Goal: Task Accomplishment & Management: Use online tool/utility

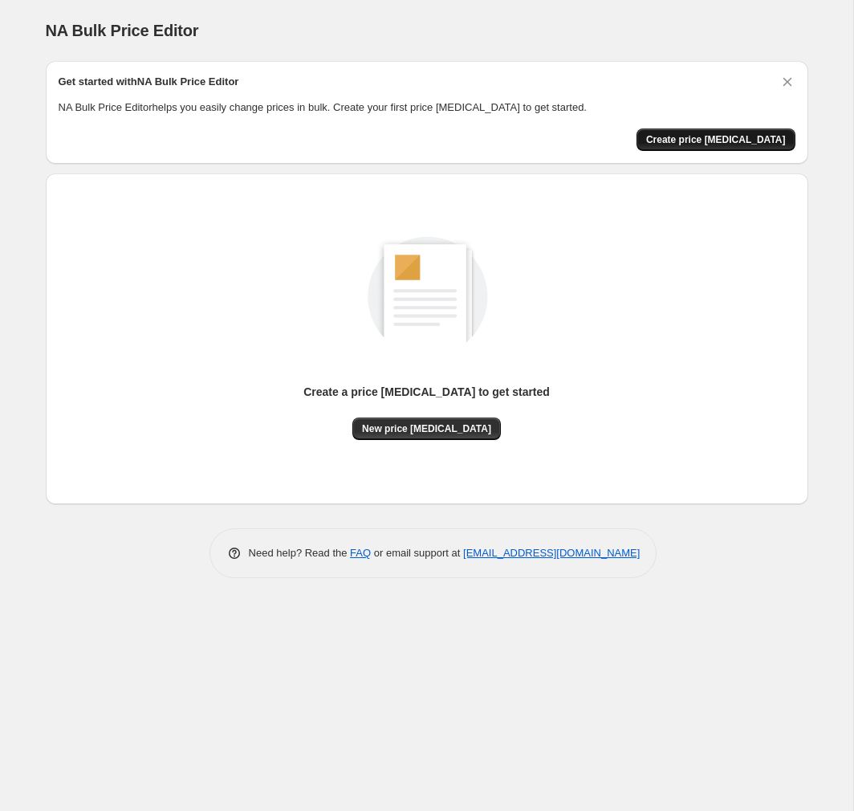
click at [709, 140] on span "Create price [MEDICAL_DATA]" at bounding box center [716, 139] width 140 height 13
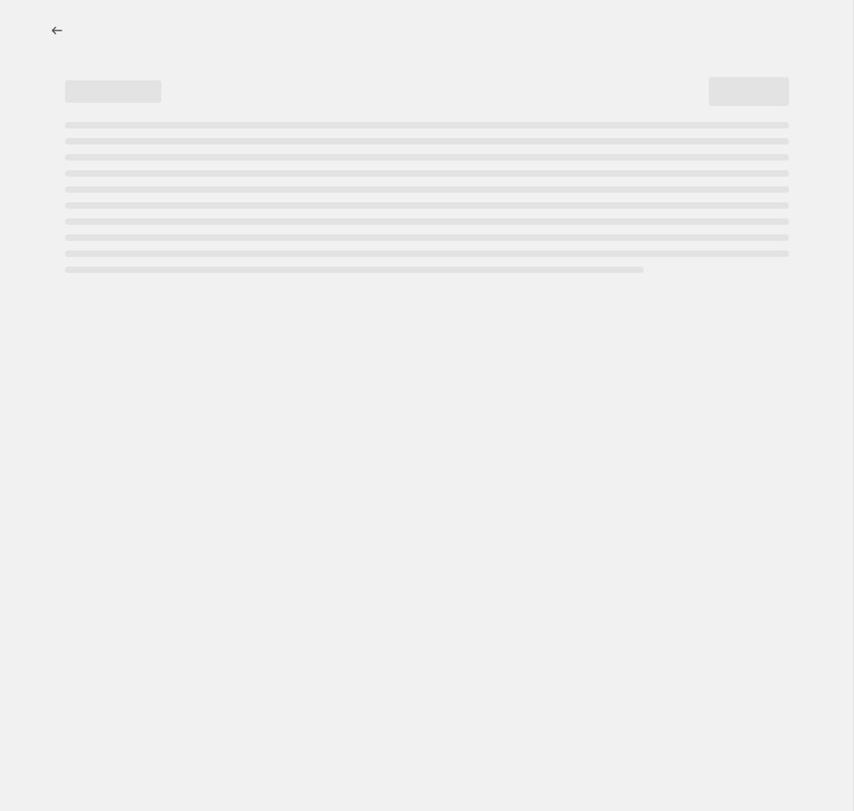
select select "percentage"
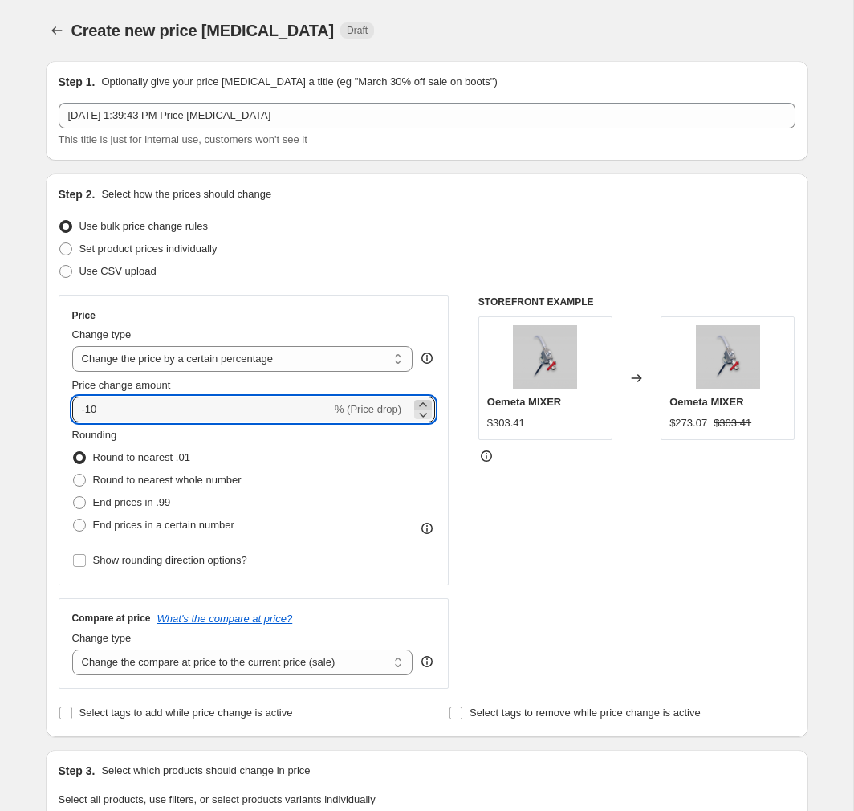
click at [422, 404] on icon at bounding box center [422, 404] width 7 height 4
click at [424, 404] on icon at bounding box center [422, 404] width 7 height 4
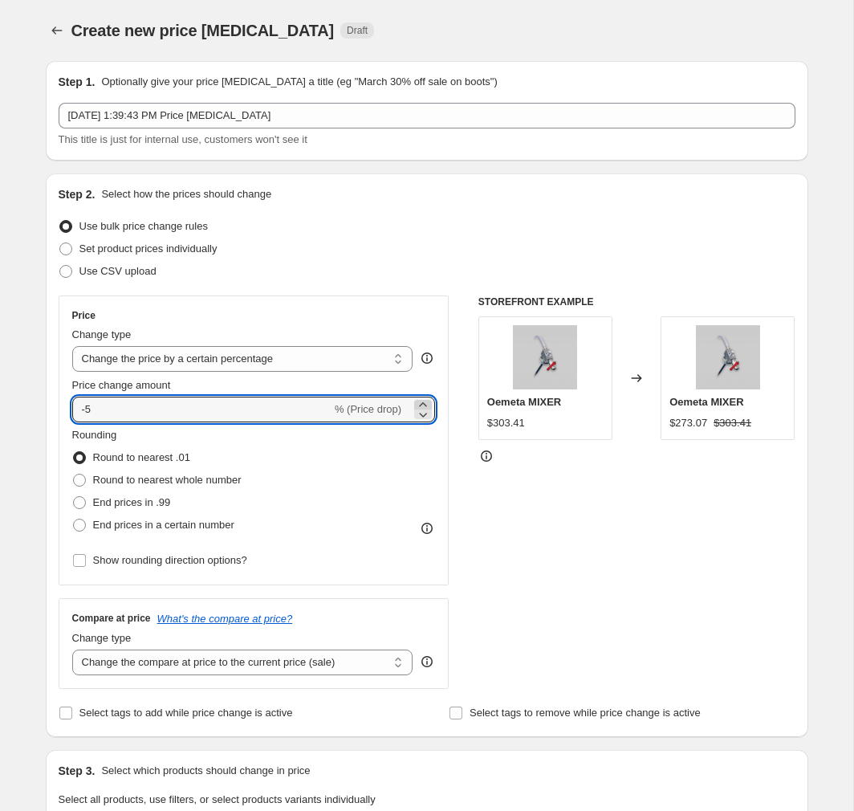
click at [424, 404] on icon at bounding box center [422, 404] width 7 height 4
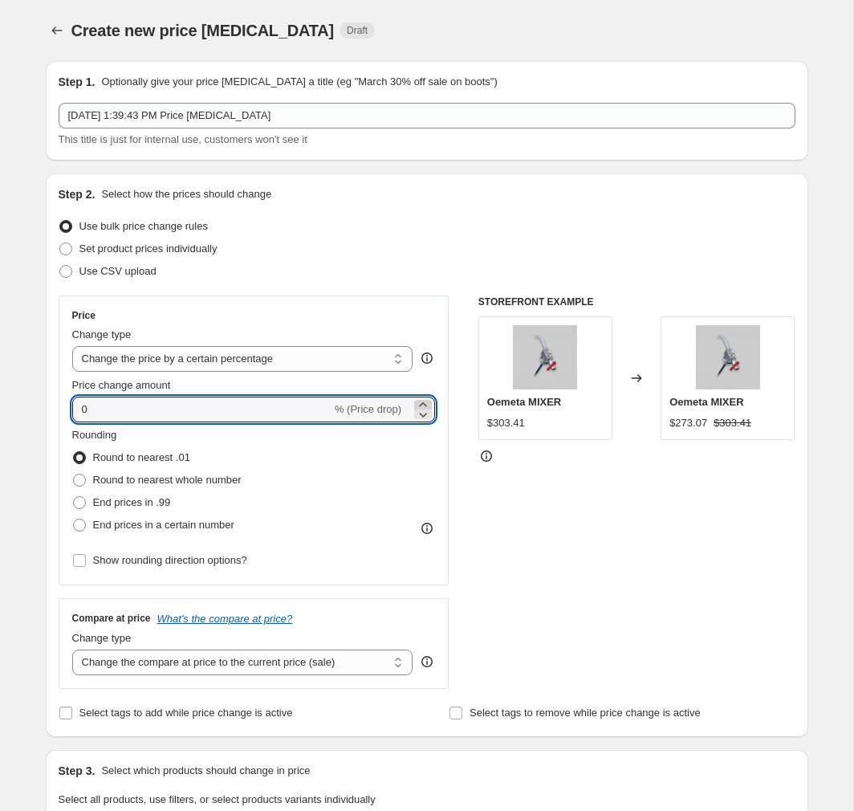
click at [424, 404] on icon at bounding box center [422, 404] width 7 height 4
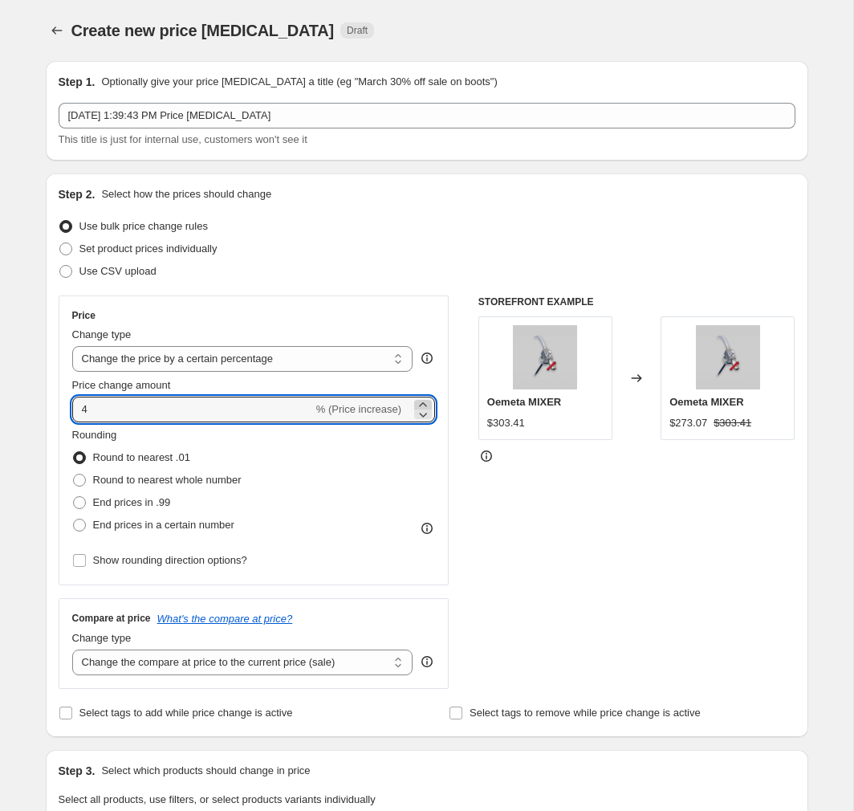
type input "5"
click at [484, 502] on div "STOREFRONT EXAMPLE Oemeta MIXER $303.41 Changed to Oemeta MIXER $318.58" at bounding box center [636, 491] width 317 height 393
click at [216, 482] on span "Round to nearest whole number" at bounding box center [167, 480] width 148 height 12
click at [74, 474] on input "Round to nearest whole number" at bounding box center [73, 474] width 1 height 1
radio input "true"
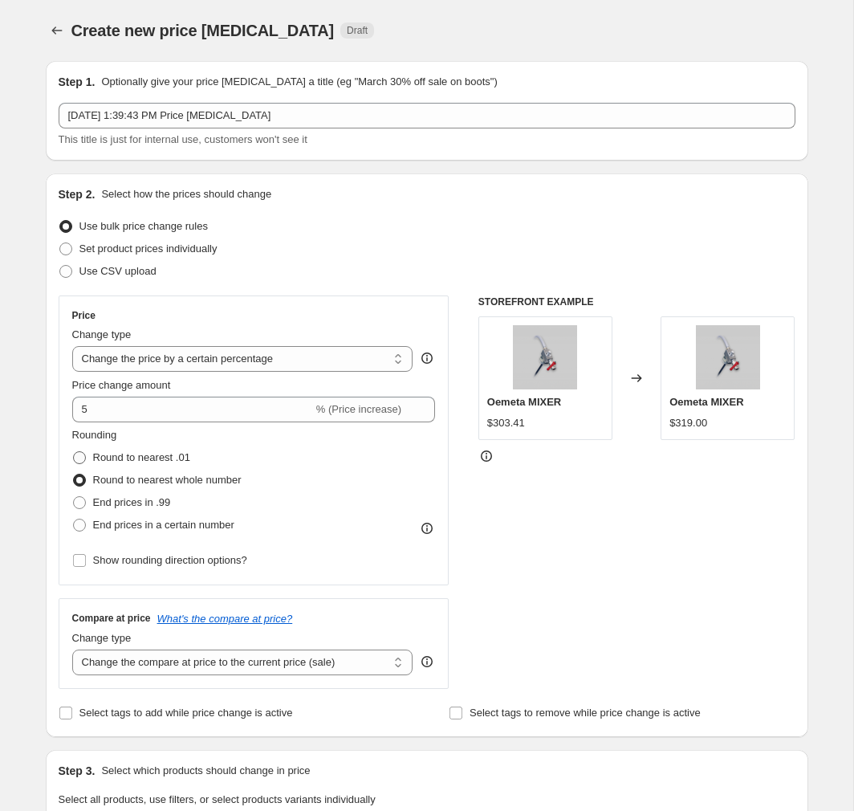
click at [164, 457] on span "Round to nearest .01" at bounding box center [141, 457] width 97 height 12
click at [74, 452] on input "Round to nearest .01" at bounding box center [73, 451] width 1 height 1
radio input "true"
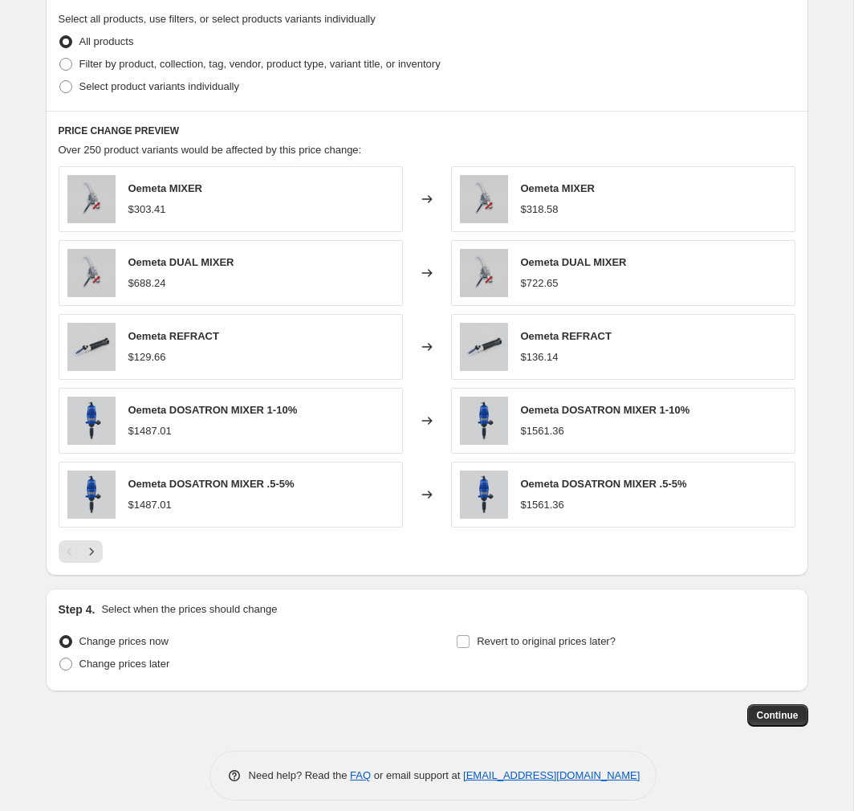
scroll to position [794, 0]
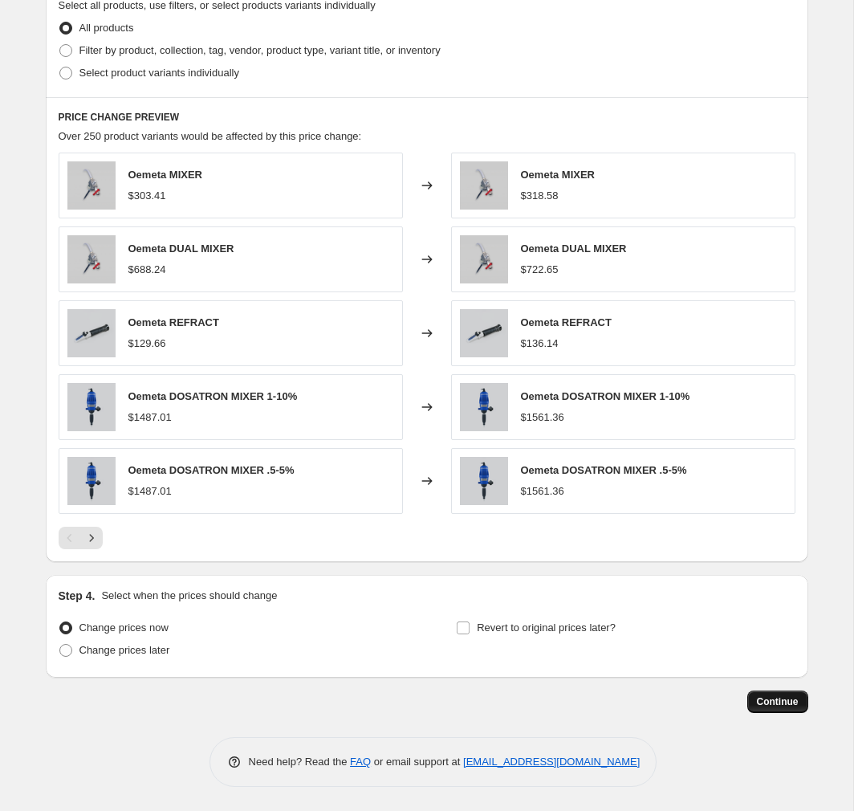
click at [789, 705] on span "Continue" at bounding box center [778, 701] width 42 height 13
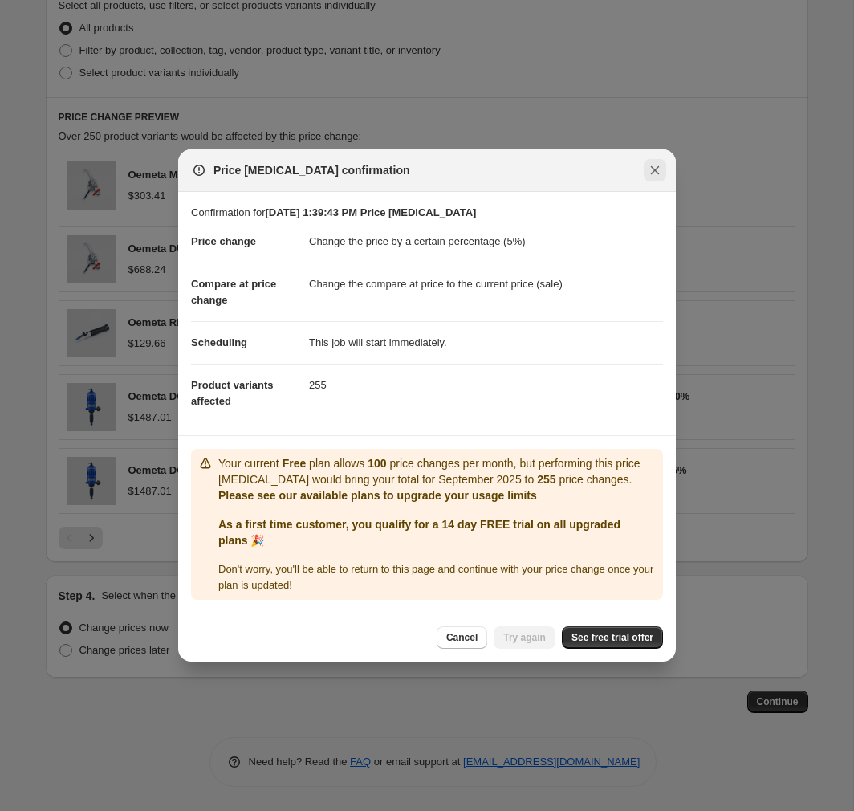
click at [663, 170] on button "Close" at bounding box center [655, 170] width 22 height 22
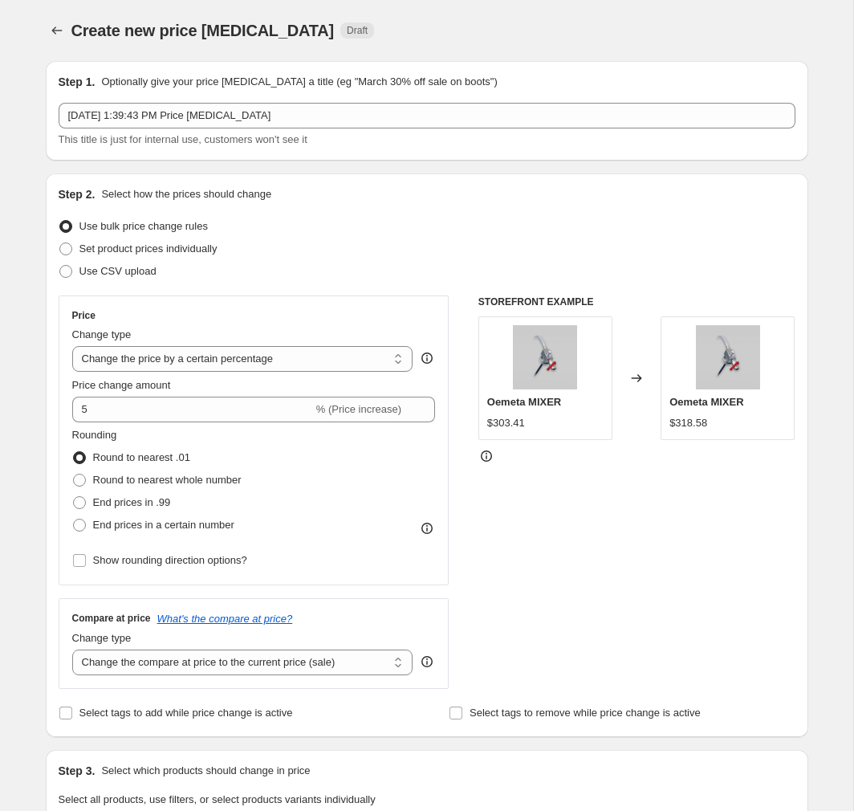
scroll to position [0, 0]
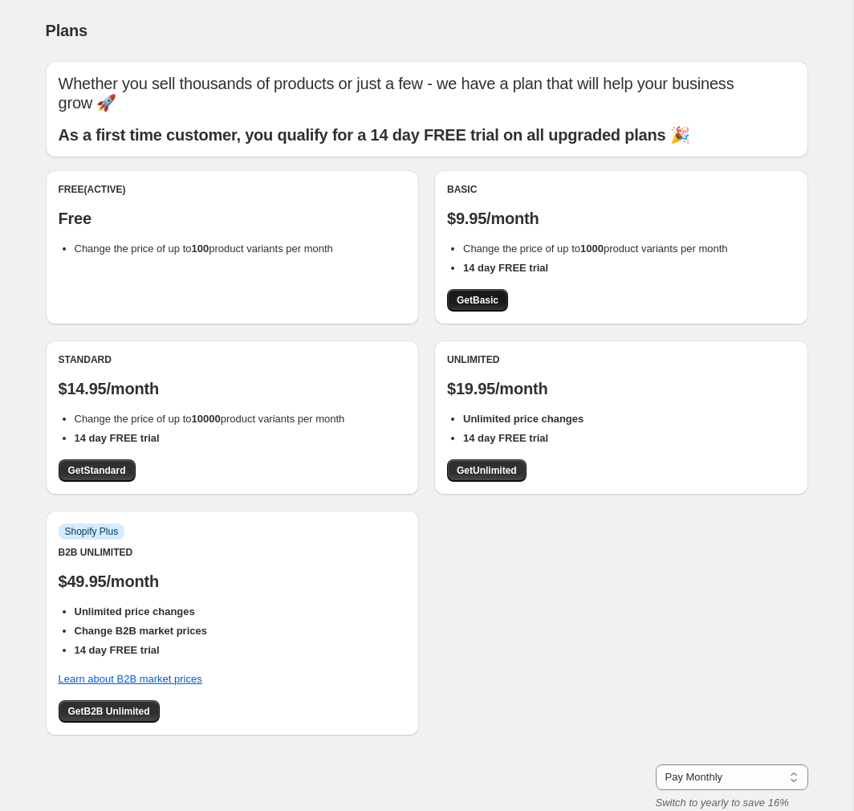
click at [469, 294] on span "Get Basic" at bounding box center [478, 300] width 42 height 13
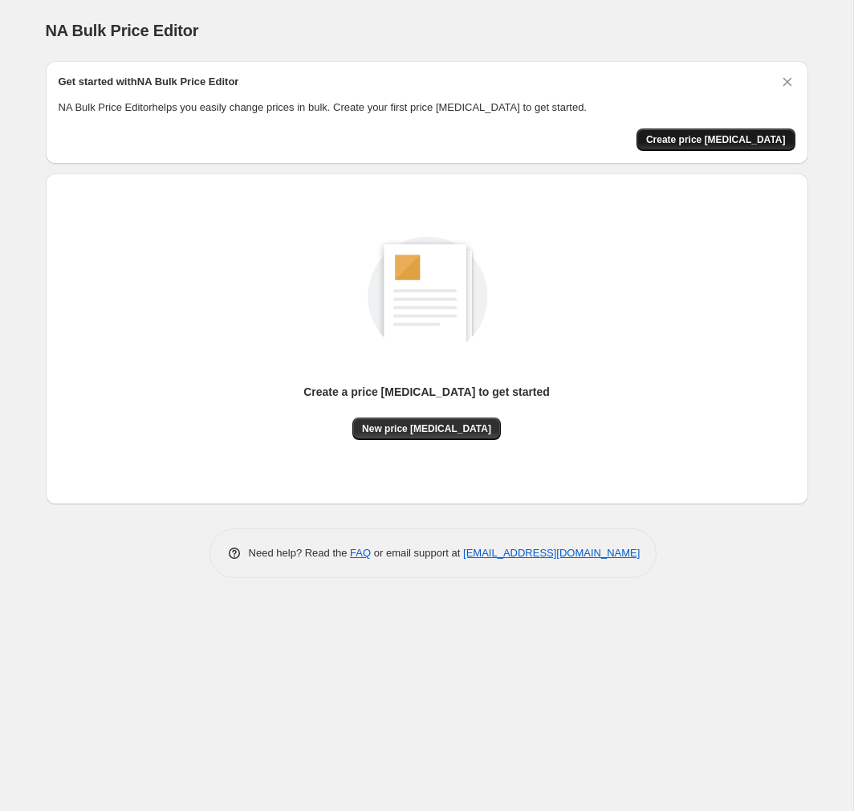
click at [694, 144] on span "Create price [MEDICAL_DATA]" at bounding box center [716, 139] width 140 height 13
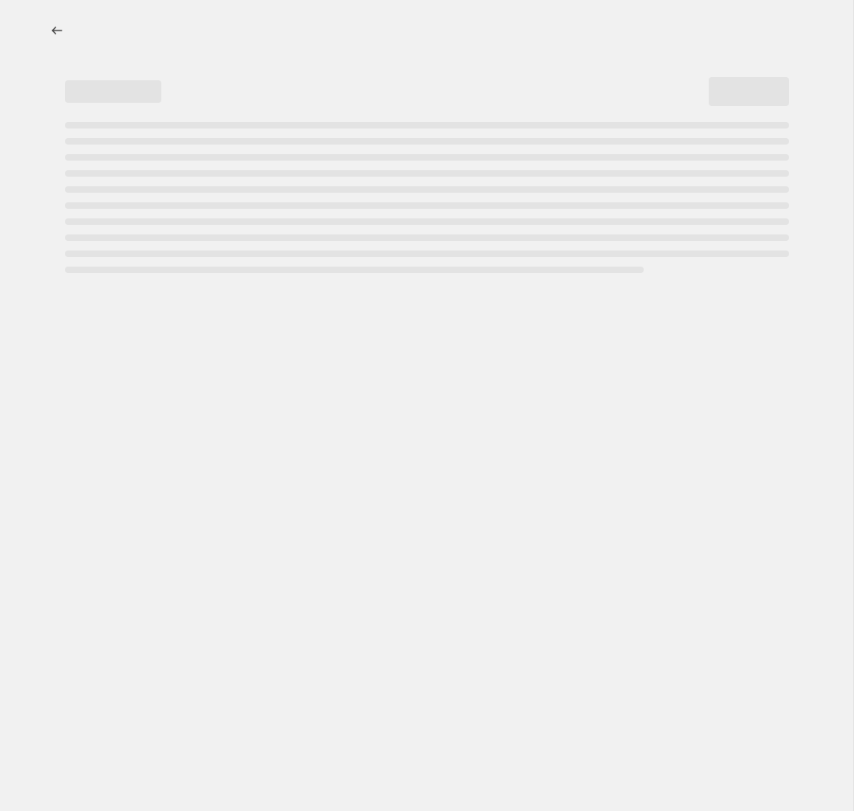
select select "percentage"
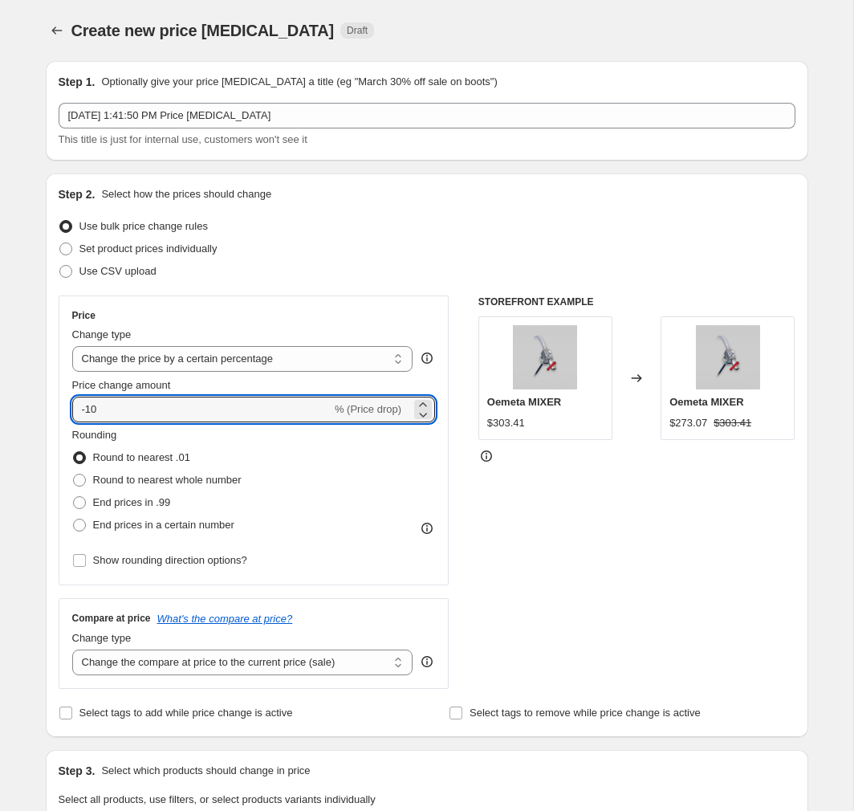
drag, startPoint x: 201, startPoint y: 414, endPoint x: 30, endPoint y: 396, distance: 171.9
click at [29, 396] on div "Create new price [MEDICAL_DATA]. This page is ready Create new price [MEDICAL_D…" at bounding box center [426, 802] width 801 height 1604
type input "5"
click at [38, 429] on div "Step 1. Optionally give your price [MEDICAL_DATA] a title (eg "March 30% off sa…" at bounding box center [420, 777] width 775 height 1458
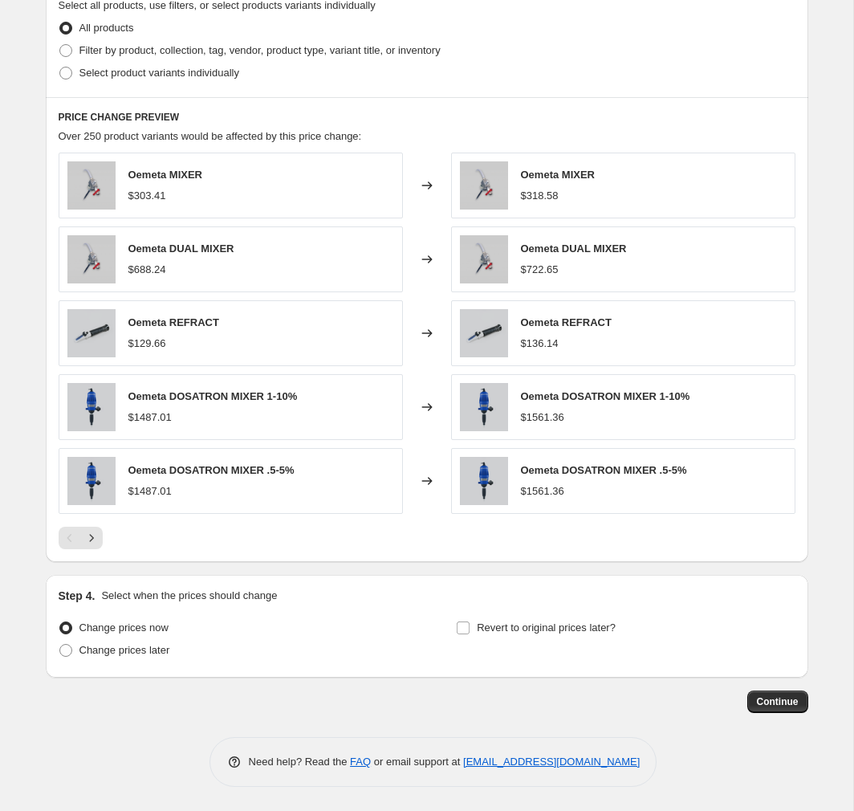
scroll to position [794, 0]
click at [99, 539] on icon "Next" at bounding box center [91, 538] width 16 height 16
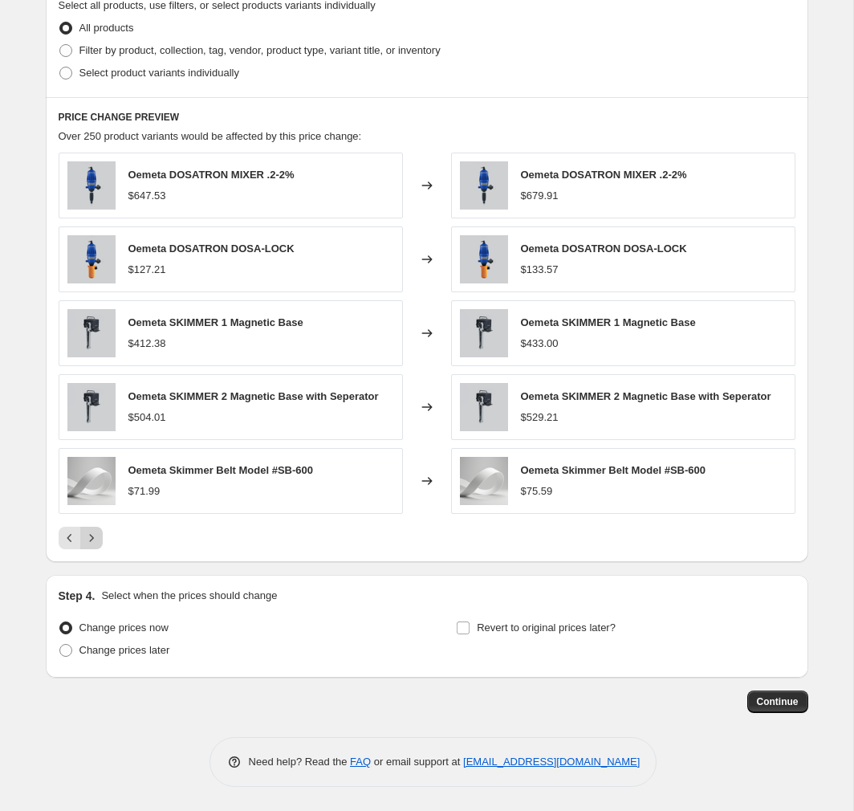
click at [100, 540] on button "Next" at bounding box center [91, 537] width 22 height 22
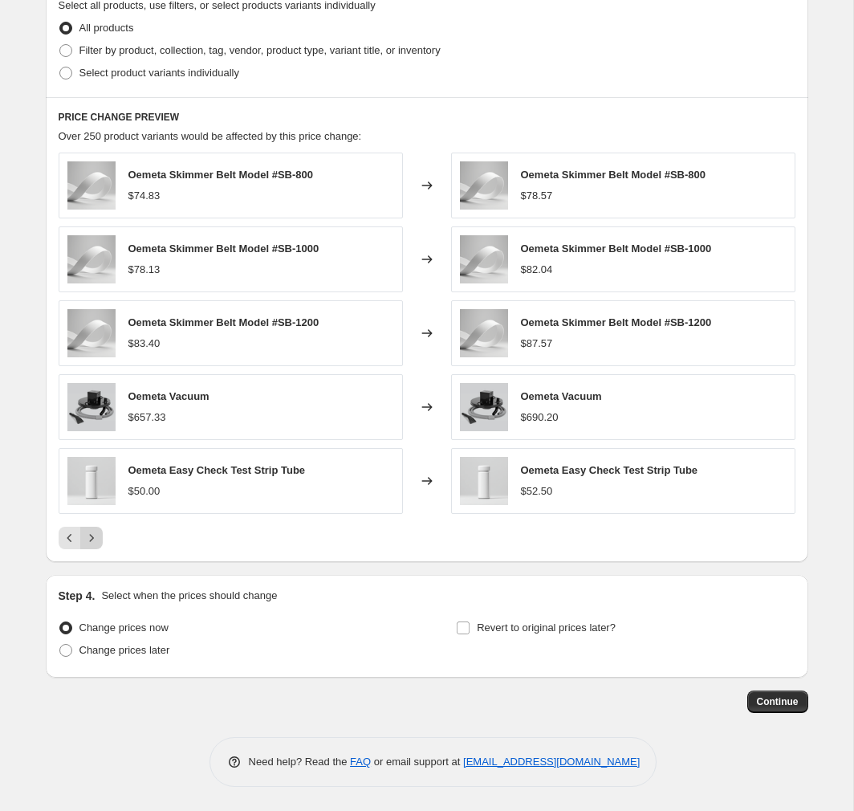
click at [100, 540] on button "Next" at bounding box center [91, 537] width 22 height 22
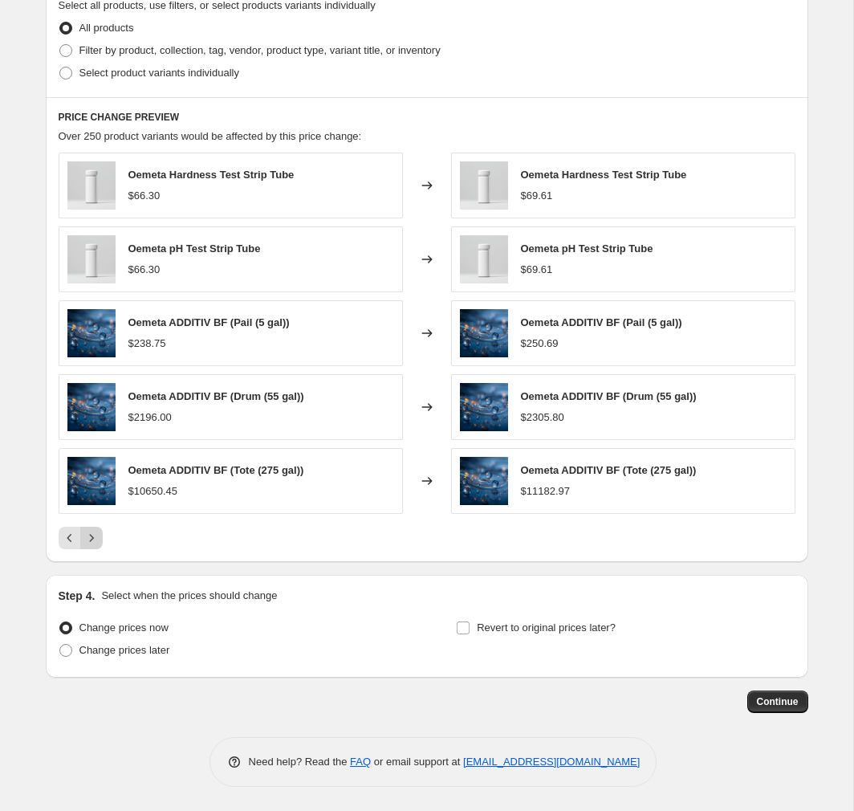
click at [100, 540] on button "Next" at bounding box center [91, 537] width 22 height 22
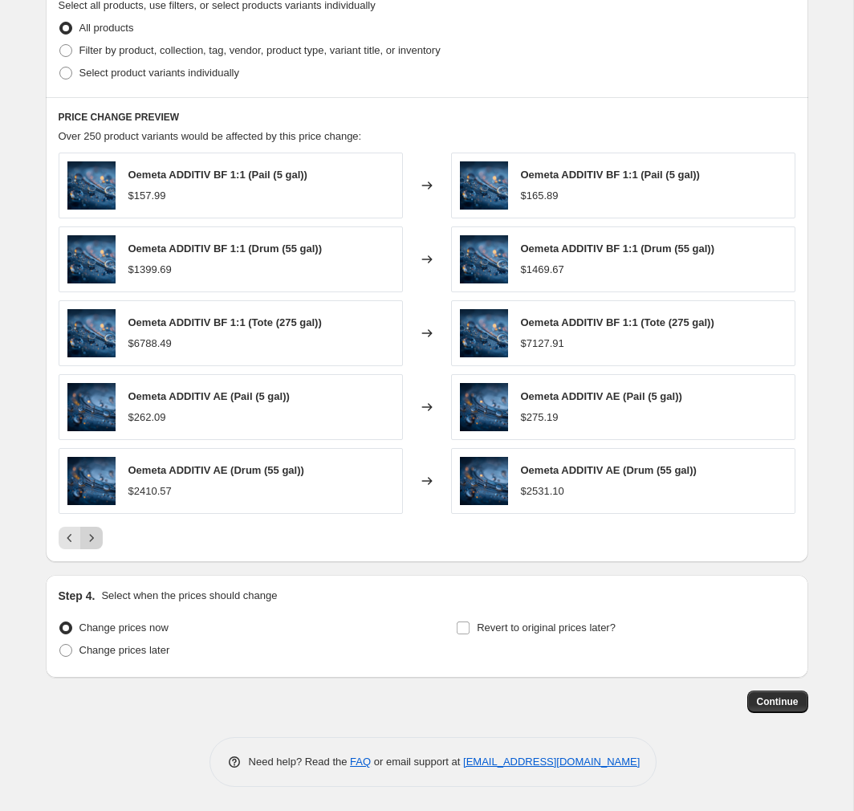
click at [96, 541] on icon "Next" at bounding box center [91, 538] width 16 height 16
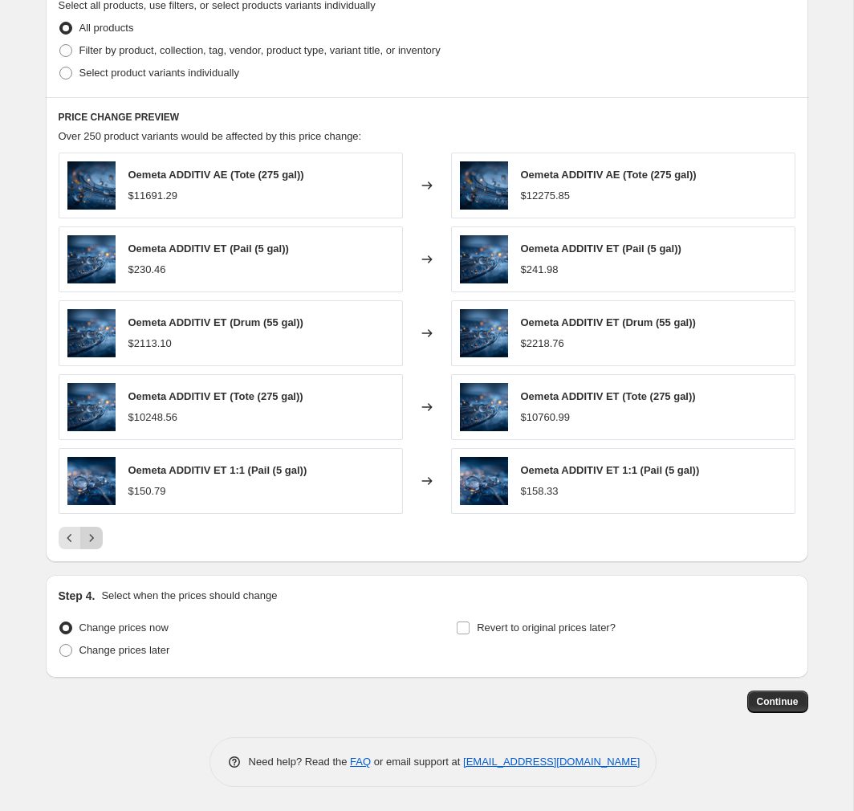
click at [99, 533] on icon "Next" at bounding box center [91, 538] width 16 height 16
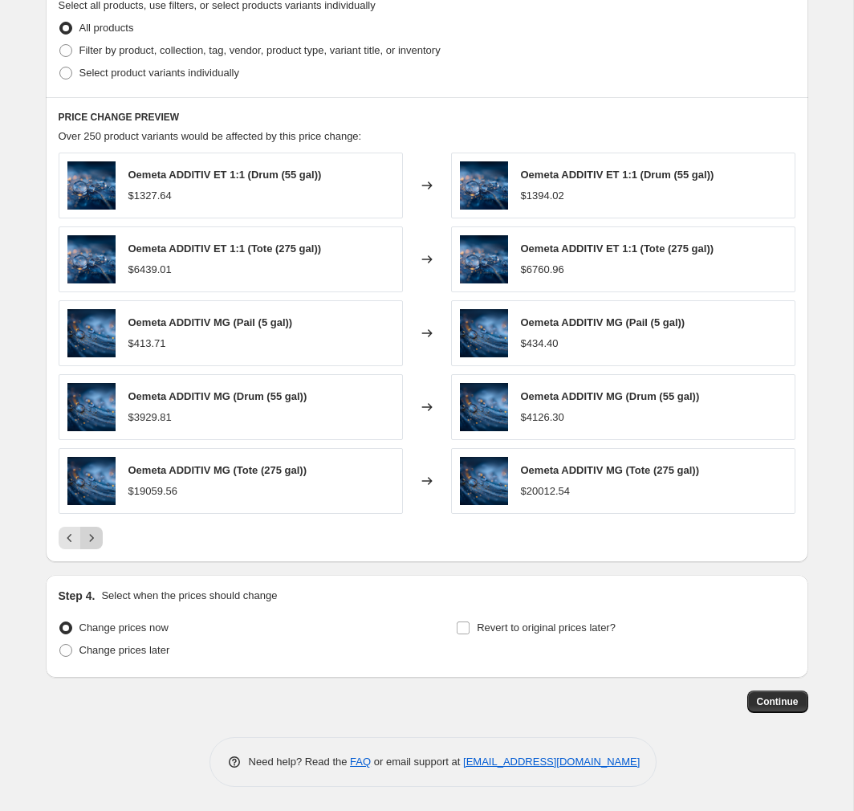
click at [95, 539] on icon "Next" at bounding box center [91, 538] width 16 height 16
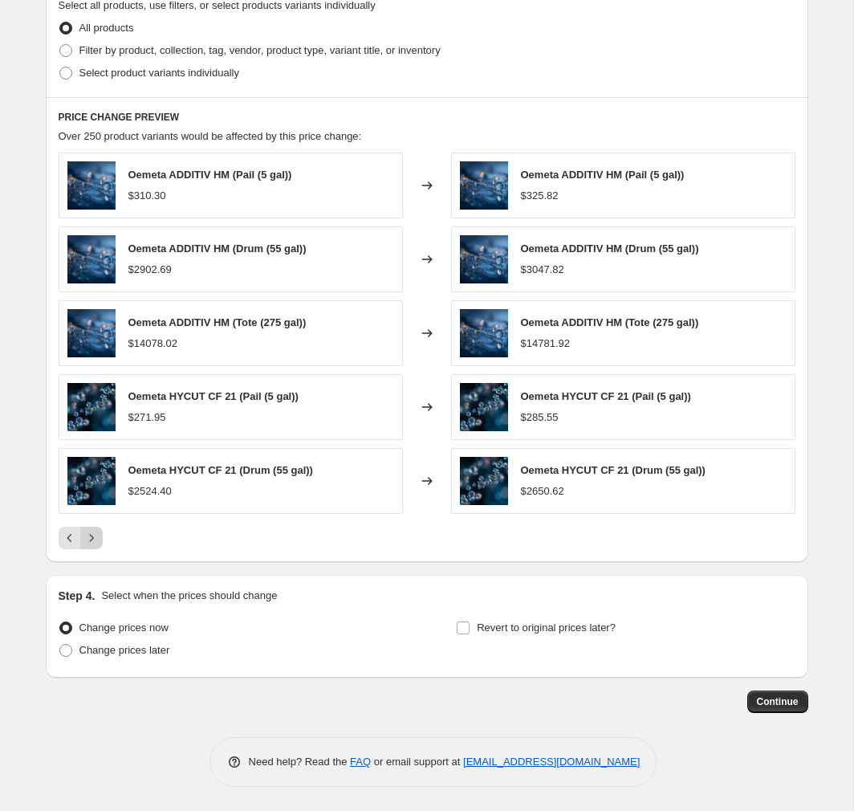
click at [97, 532] on icon "Next" at bounding box center [91, 538] width 16 height 16
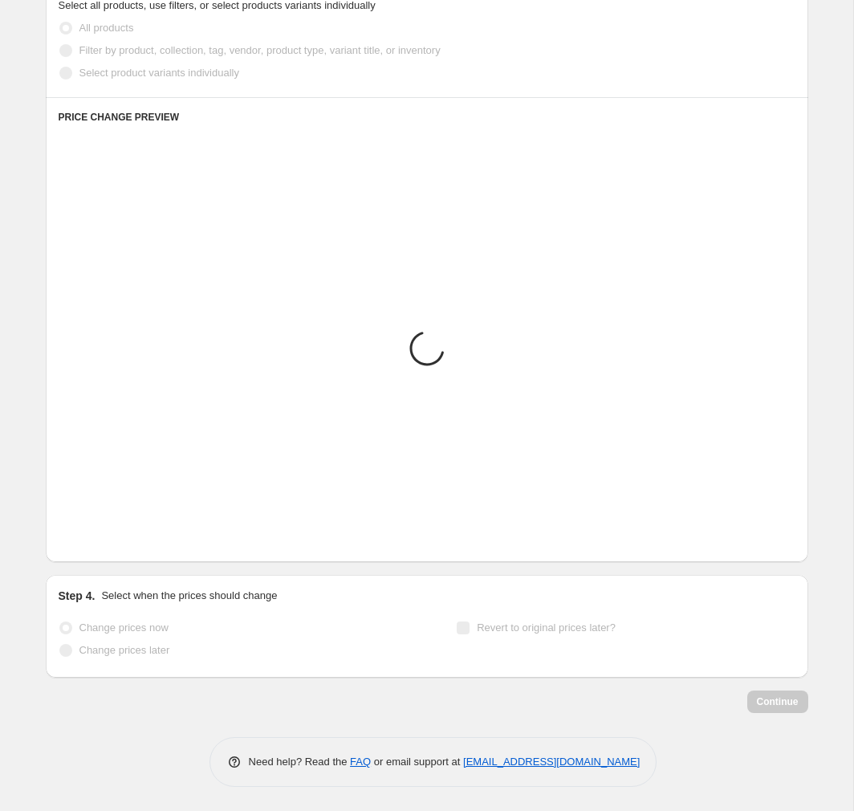
click at [96, 535] on icon "Next" at bounding box center [91, 538] width 16 height 16
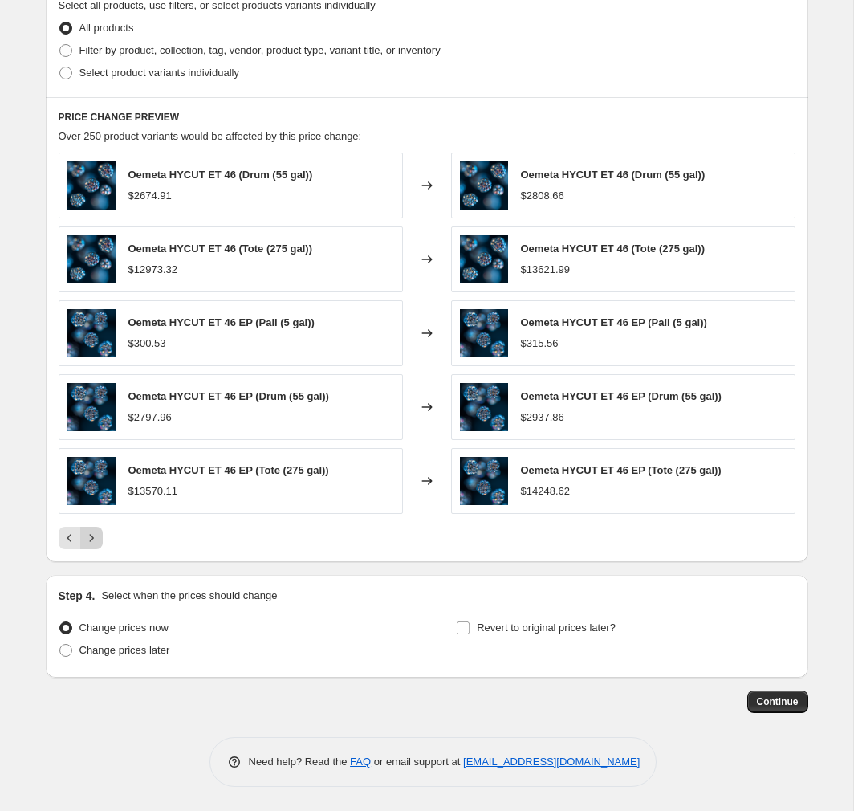
click at [97, 536] on icon "Next" at bounding box center [91, 538] width 16 height 16
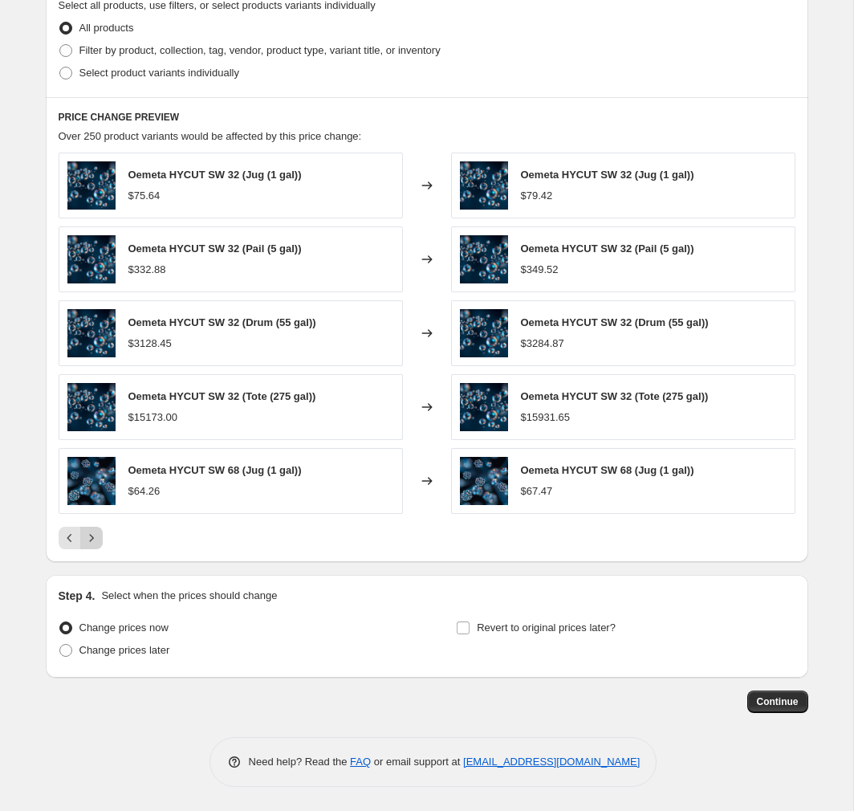
click at [97, 536] on icon "Next" at bounding box center [91, 538] width 16 height 16
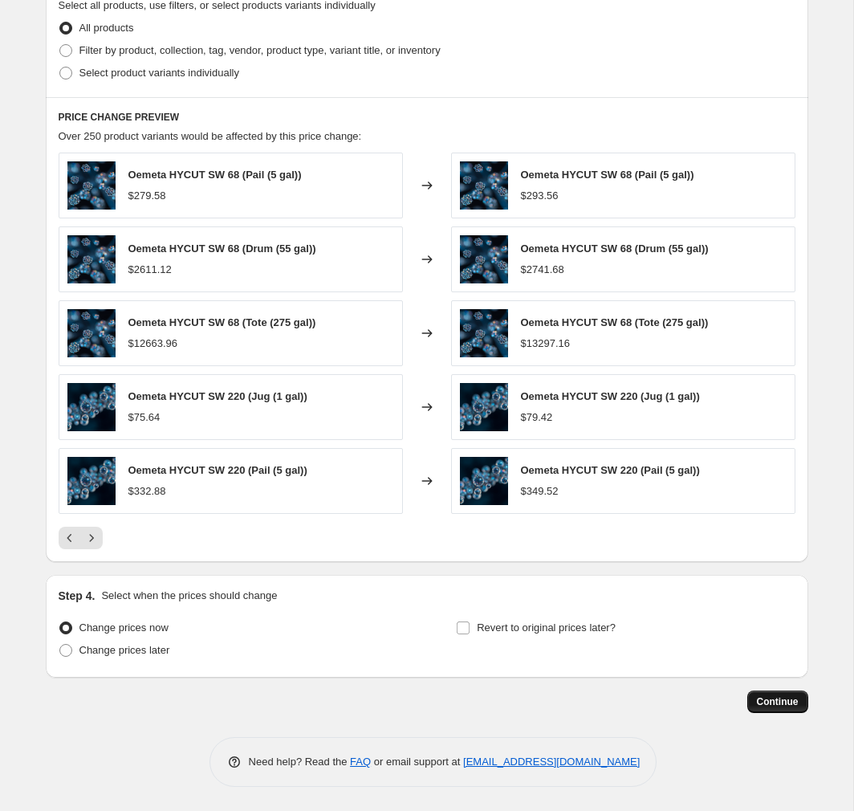
click at [770, 701] on span "Continue" at bounding box center [778, 701] width 42 height 13
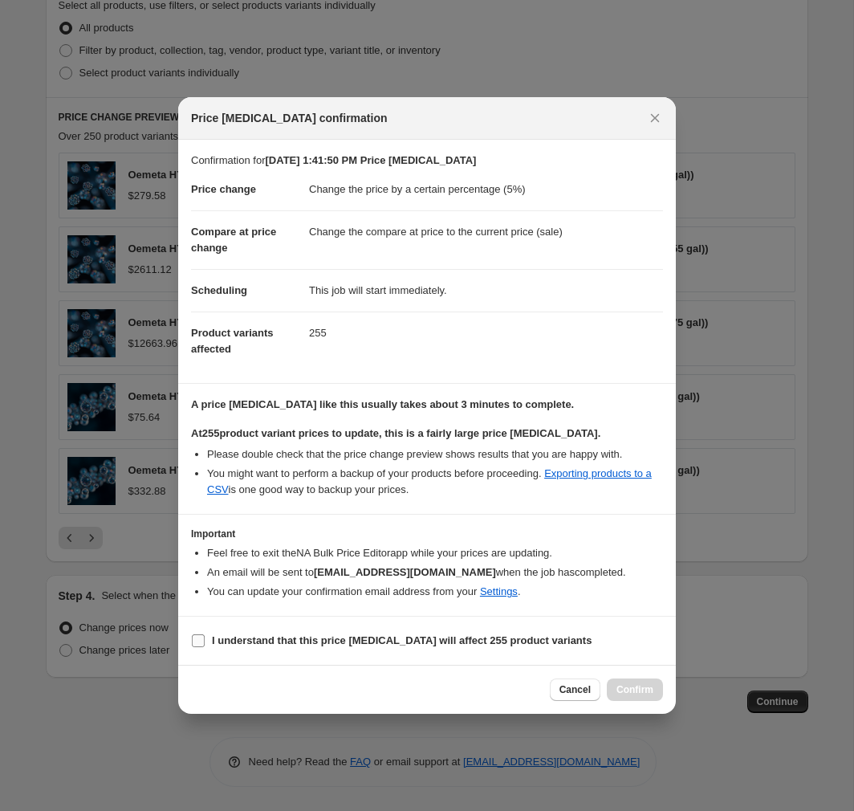
click at [457, 643] on b "I understand that this price [MEDICAL_DATA] will affect 255 product variants" at bounding box center [402, 640] width 380 height 12
click at [205, 643] on input "I understand that this price [MEDICAL_DATA] will affect 255 product variants" at bounding box center [198, 640] width 13 height 13
checkbox input "true"
drag, startPoint x: 636, startPoint y: 689, endPoint x: 622, endPoint y: 708, distance: 23.0
click at [636, 690] on span "Confirm" at bounding box center [634, 689] width 37 height 13
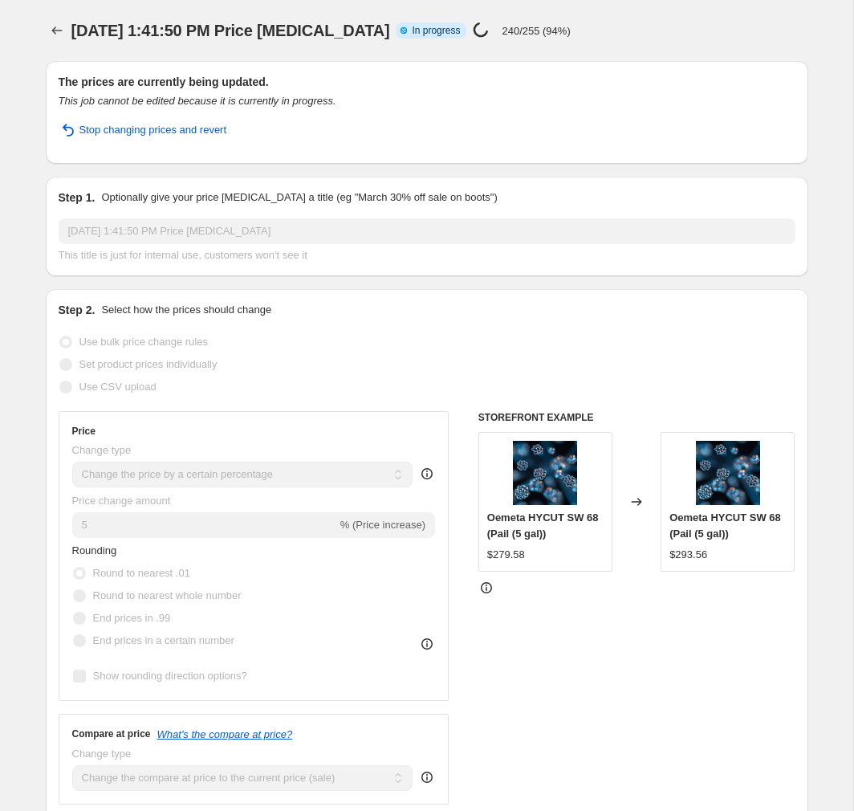
select select "percentage"
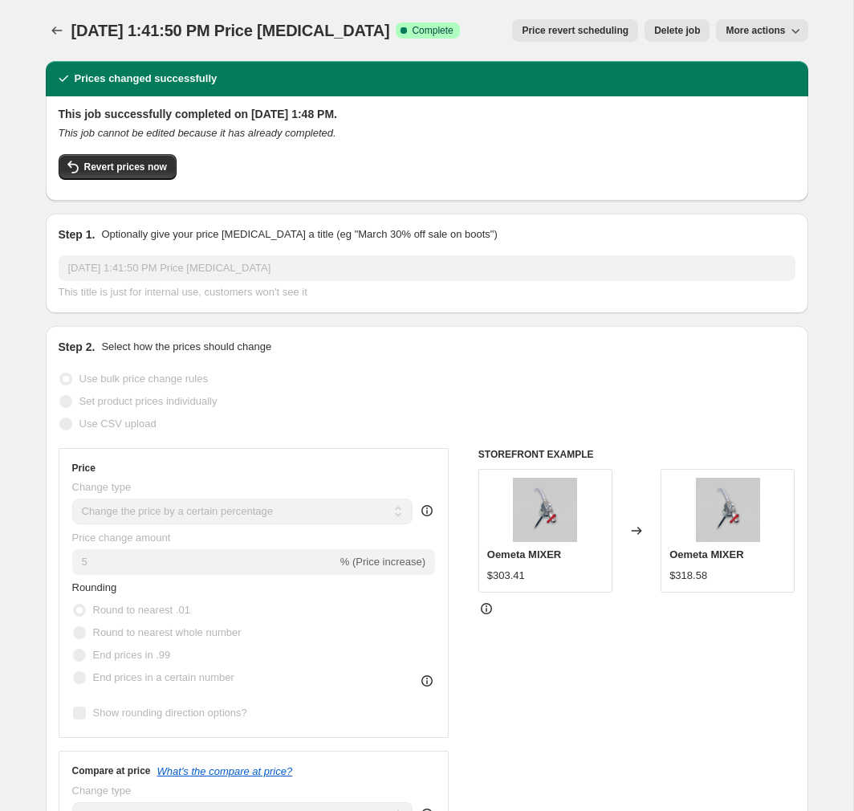
click at [370, 165] on div "Revert prices now" at bounding box center [427, 171] width 737 height 34
click at [55, 20] on button "Price change jobs" at bounding box center [57, 30] width 22 height 22
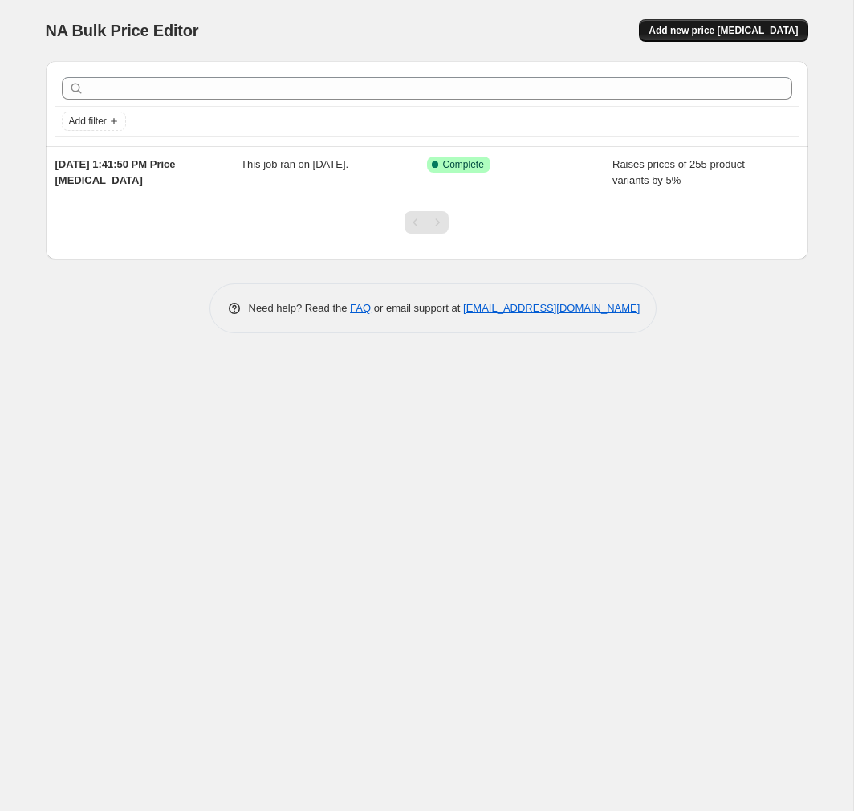
click at [767, 30] on span "Add new price [MEDICAL_DATA]" at bounding box center [722, 30] width 149 height 13
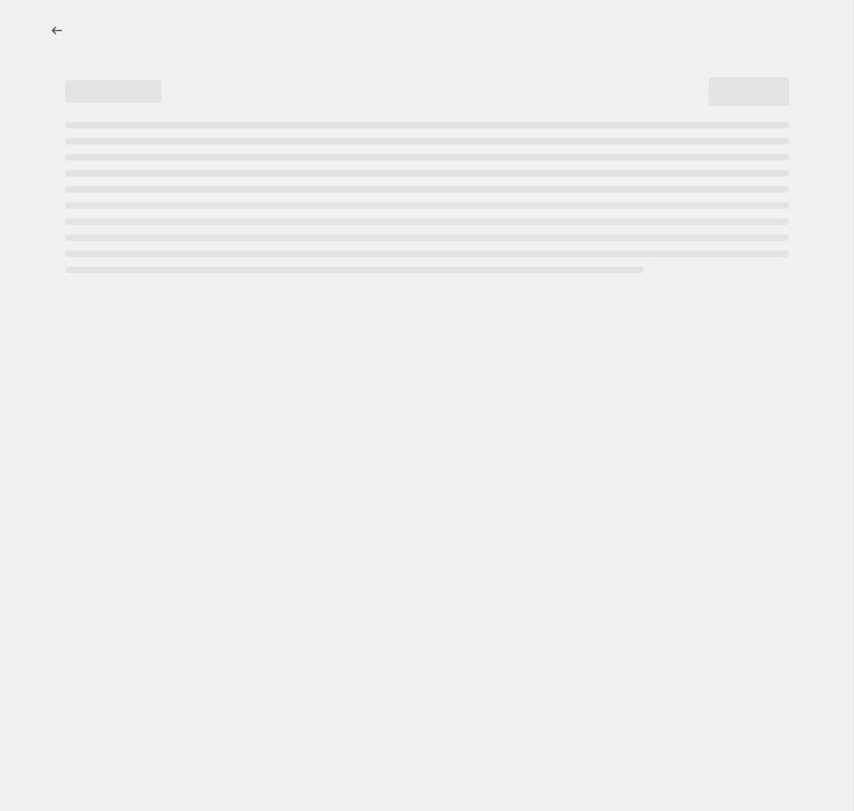
select select "percentage"
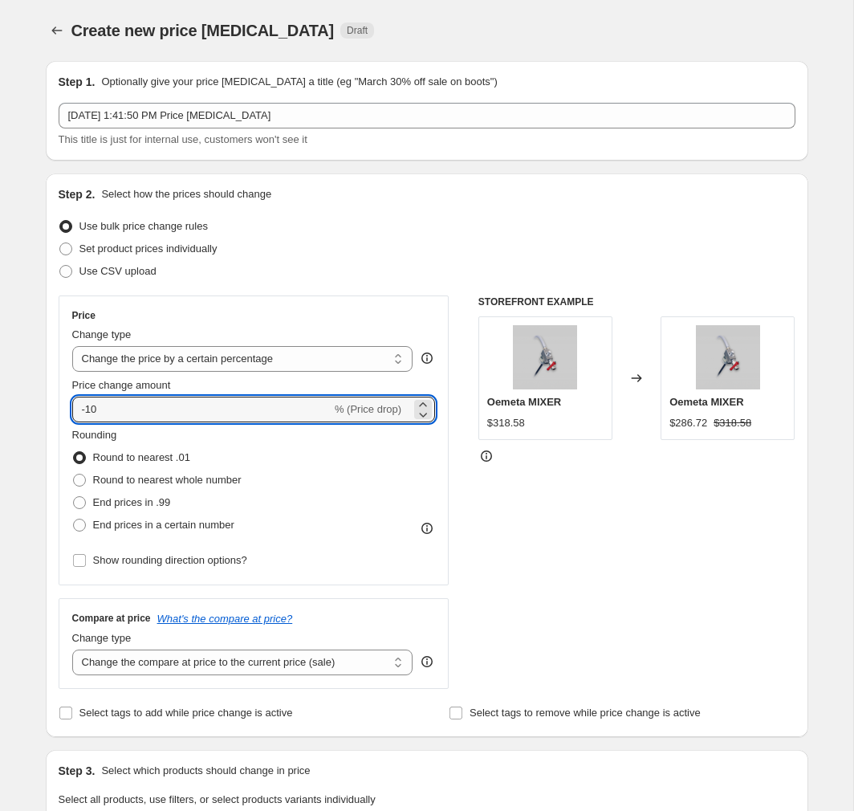
drag, startPoint x: 205, startPoint y: 410, endPoint x: -12, endPoint y: 396, distance: 218.0
click at [0, 396] on html "Home Settings Plans Skip to content Create new price [MEDICAL_DATA]. This page …" at bounding box center [427, 405] width 854 height 811
type input "1.6"
click at [326, 262] on div "Use CSV upload" at bounding box center [427, 271] width 737 height 22
click at [213, 484] on span "Round to nearest whole number" at bounding box center [167, 480] width 148 height 12
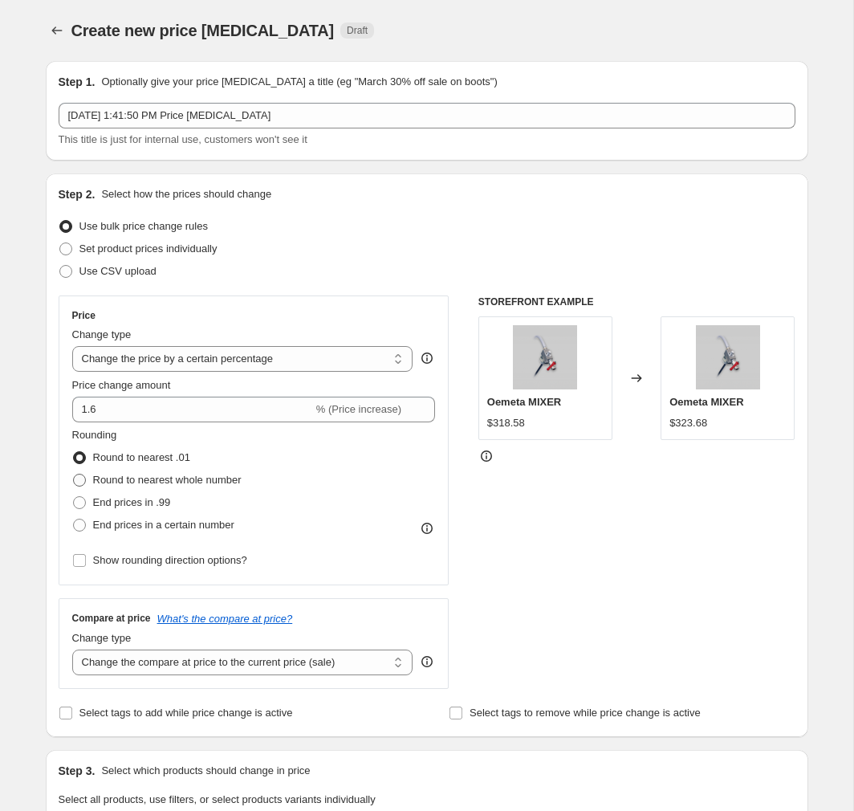
click at [74, 474] on input "Round to nearest whole number" at bounding box center [73, 474] width 1 height 1
radio input "true"
click at [181, 460] on span "Round to nearest .01" at bounding box center [141, 457] width 97 height 12
click at [74, 452] on input "Round to nearest .01" at bounding box center [73, 451] width 1 height 1
radio input "true"
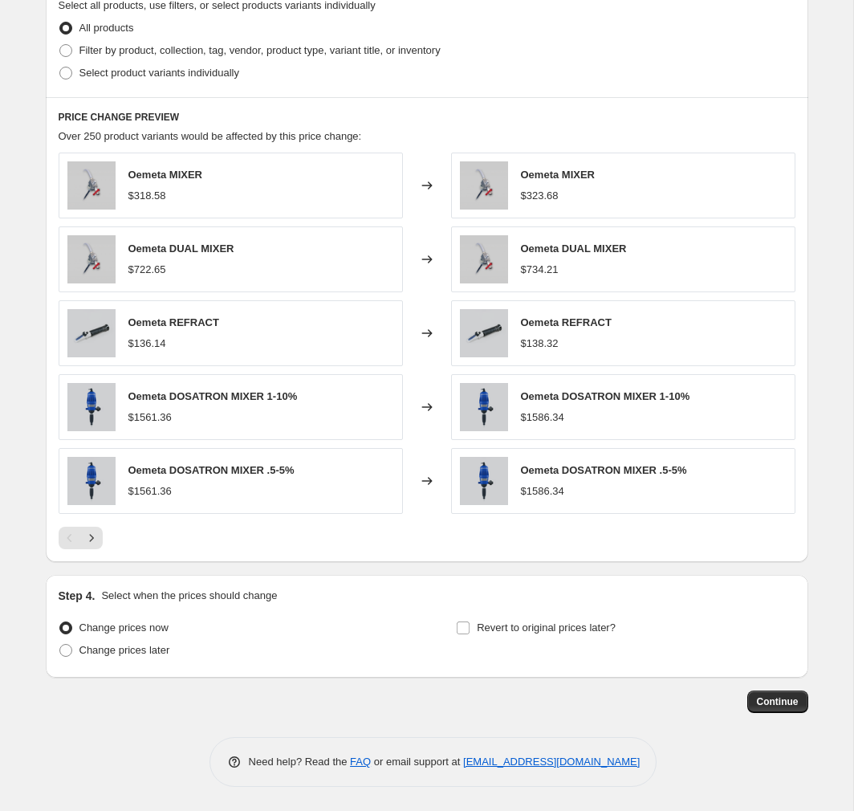
scroll to position [794, 0]
click at [779, 701] on span "Continue" at bounding box center [778, 701] width 42 height 13
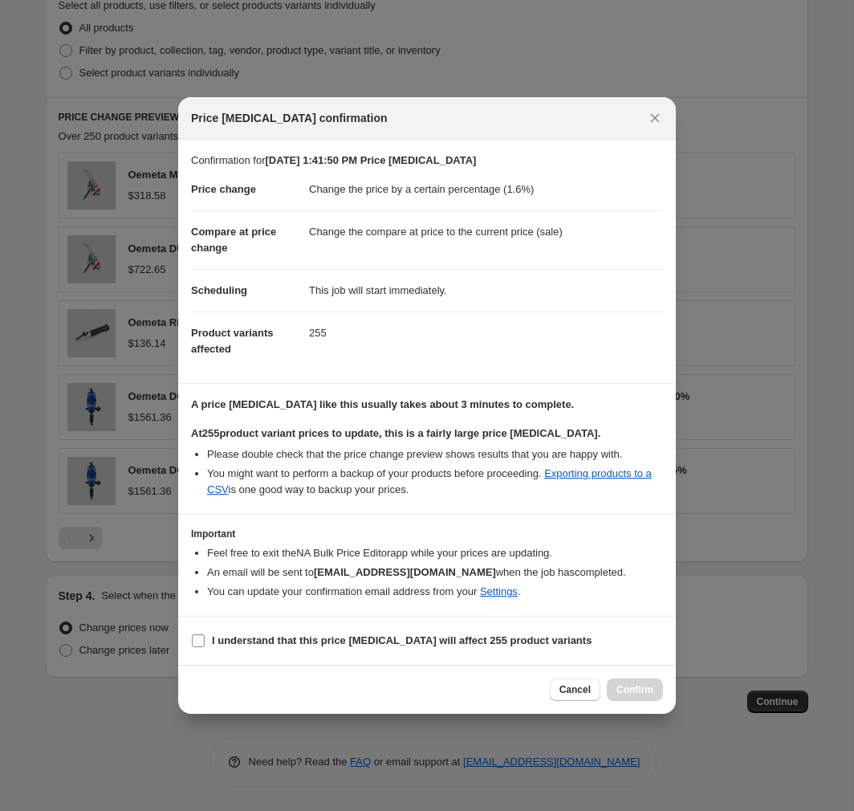
click at [364, 643] on b "I understand that this price [MEDICAL_DATA] will affect 255 product variants" at bounding box center [402, 640] width 380 height 12
click at [205, 643] on input "I understand that this price [MEDICAL_DATA] will affect 255 product variants" at bounding box center [198, 640] width 13 height 13
checkbox input "true"
click at [638, 692] on span "Confirm" at bounding box center [634, 689] width 37 height 13
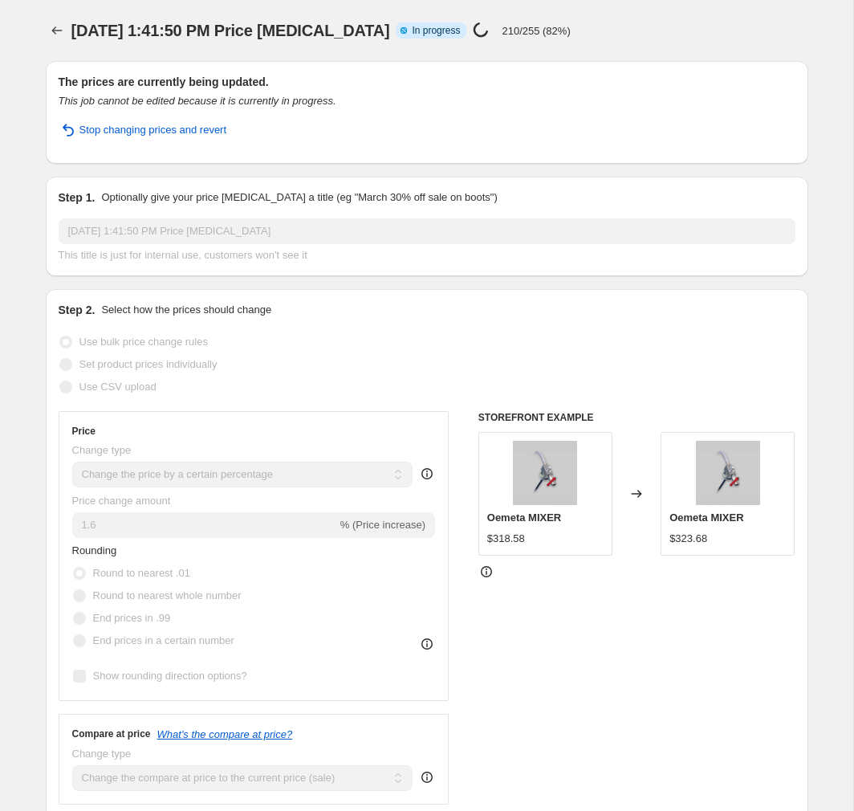
select select "percentage"
